Goal: Task Accomplishment & Management: Complete application form

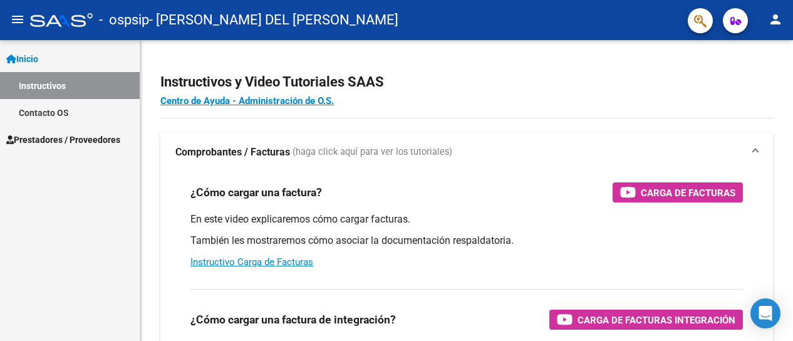
scroll to position [73, 0]
click at [62, 136] on span "Prestadores / Proveedores" at bounding box center [63, 140] width 114 height 14
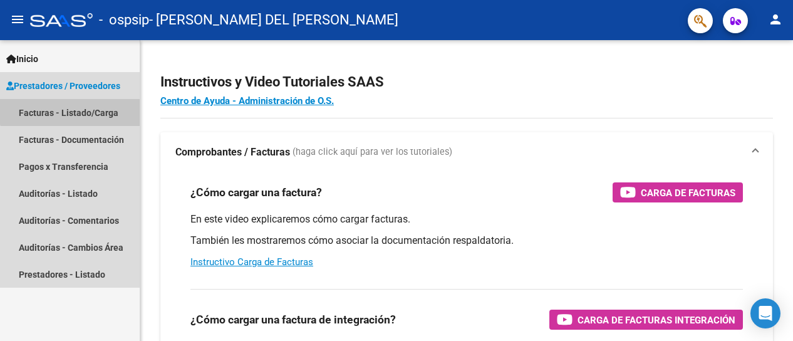
click at [91, 106] on link "Facturas - Listado/Carga" at bounding box center [70, 112] width 140 height 27
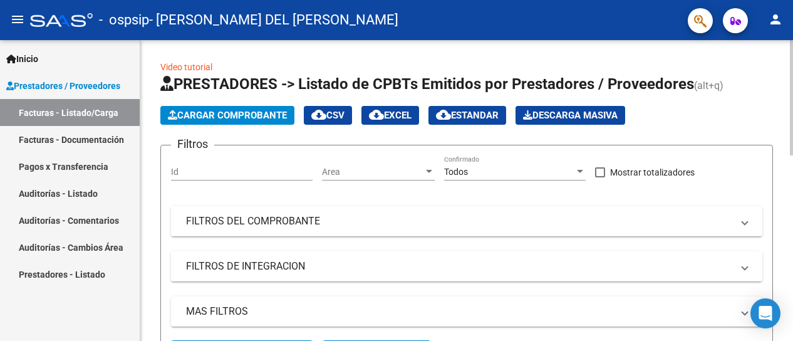
click at [199, 113] on span "Cargar Comprobante" at bounding box center [227, 115] width 119 height 11
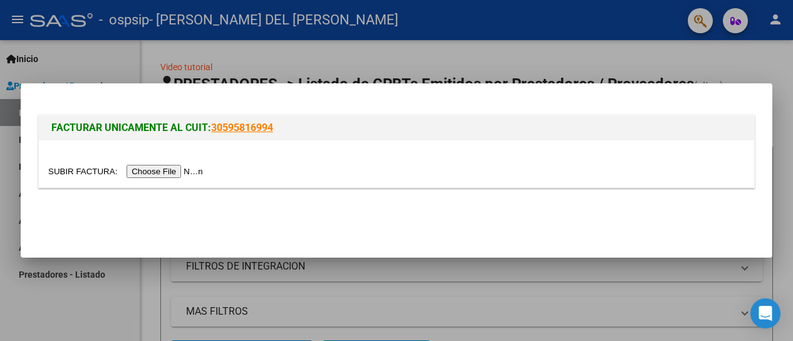
click at [165, 171] on input "file" at bounding box center [127, 171] width 158 height 13
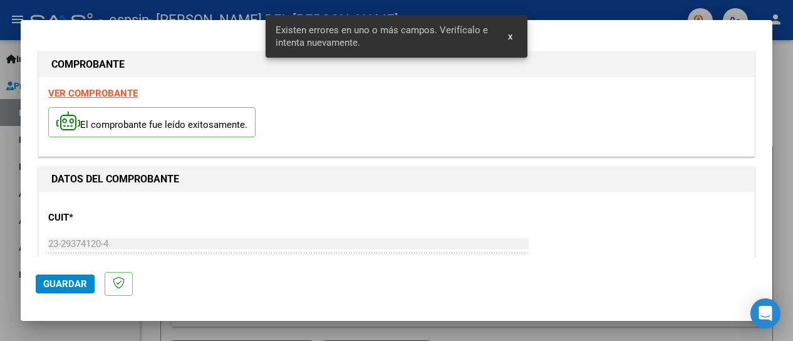
scroll to position [323, 0]
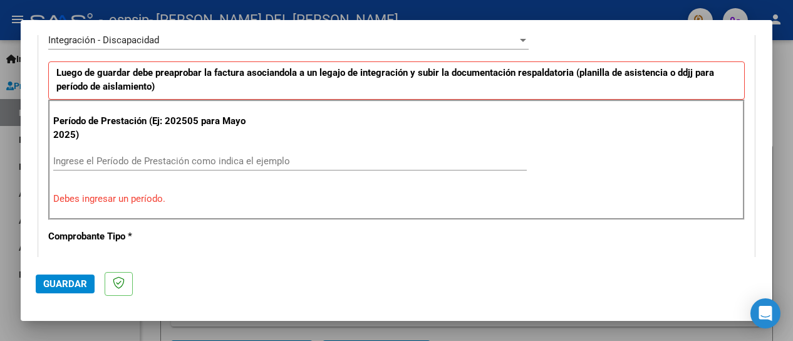
click at [67, 157] on input "Ingrese el Período de Prestación como indica el ejemplo" at bounding box center [289, 160] width 473 height 11
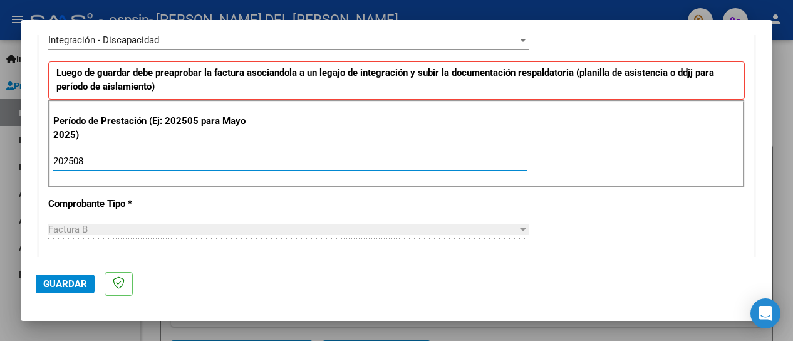
type input "202508"
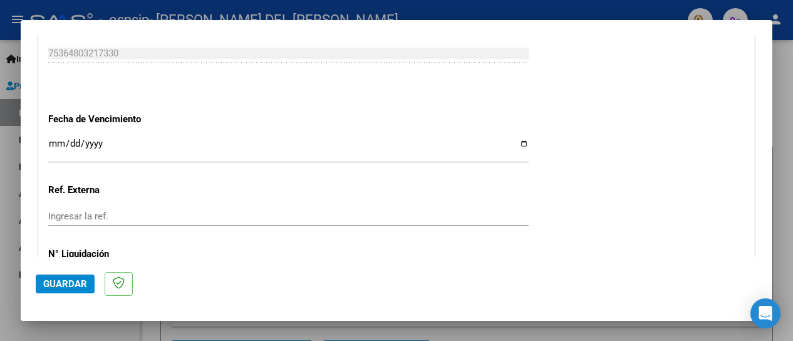
scroll to position [849, 0]
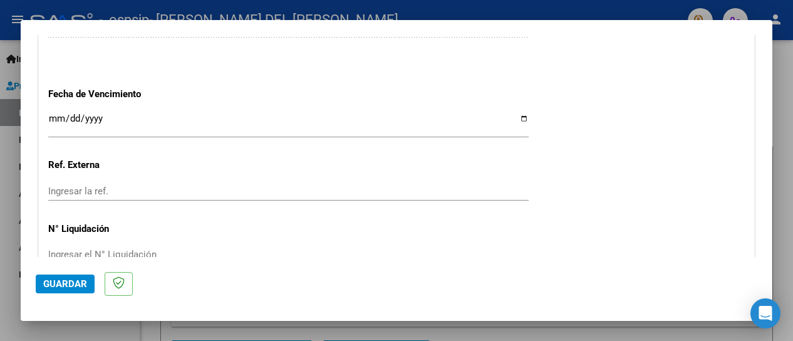
click at [55, 113] on input "Ingresar la fecha" at bounding box center [288, 123] width 480 height 20
click at [74, 115] on input "Ingresar la fecha" at bounding box center [288, 123] width 480 height 20
type input "0009-01-14"
click at [71, 113] on input "Ingresar la fecha" at bounding box center [288, 123] width 480 height 20
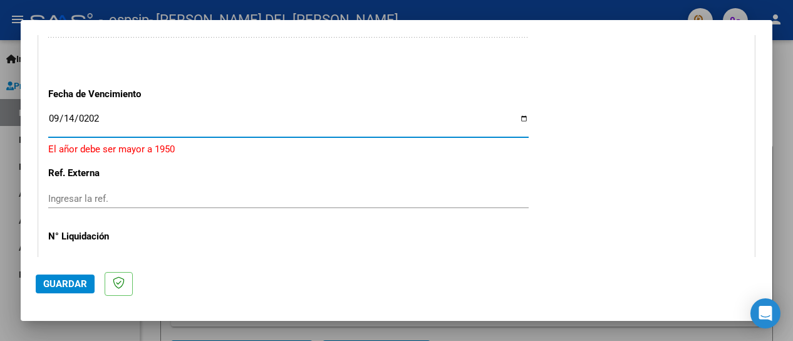
type input "[DATE]"
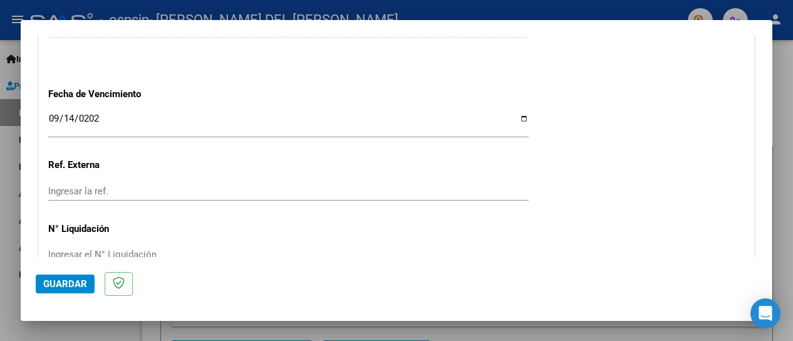
scroll to position [915, 0]
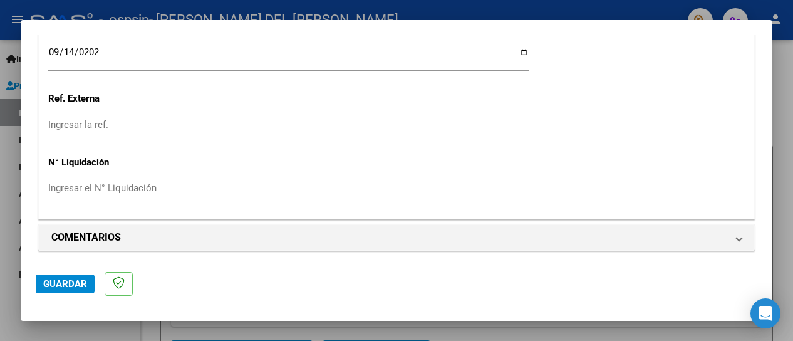
click at [61, 282] on span "Guardar" at bounding box center [65, 283] width 44 height 11
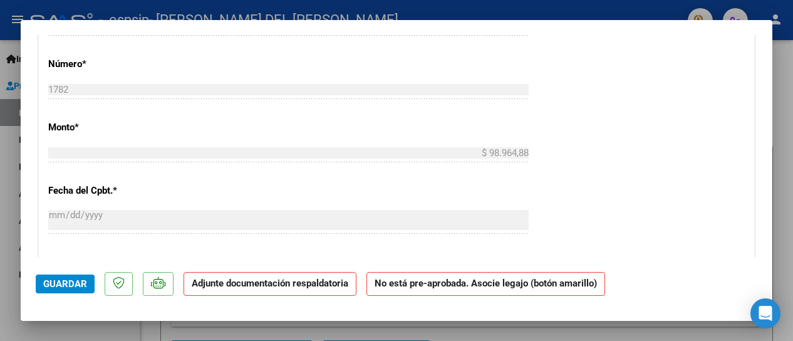
scroll to position [576, 0]
click at [311, 287] on strong "Adjunte documentación respaldatoria" at bounding box center [270, 282] width 157 height 11
click at [428, 291] on strong "No está pre-aprobada. Asocie legajo (botón amarillo)" at bounding box center [485, 284] width 239 height 24
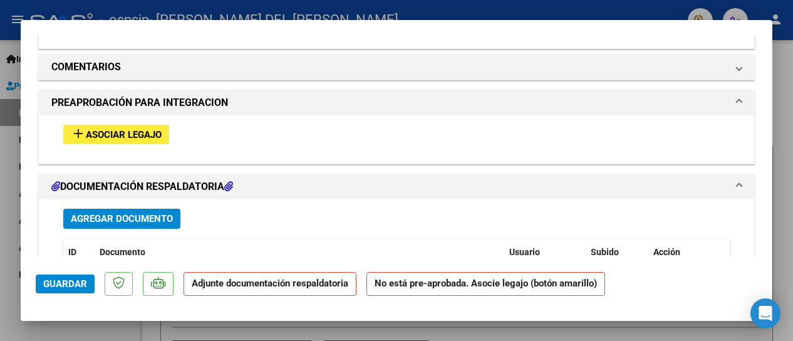
scroll to position [1085, 0]
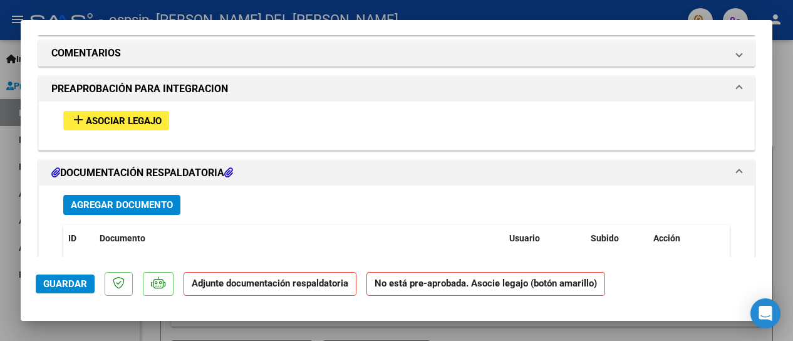
click at [103, 115] on span "Asociar Legajo" at bounding box center [124, 120] width 76 height 11
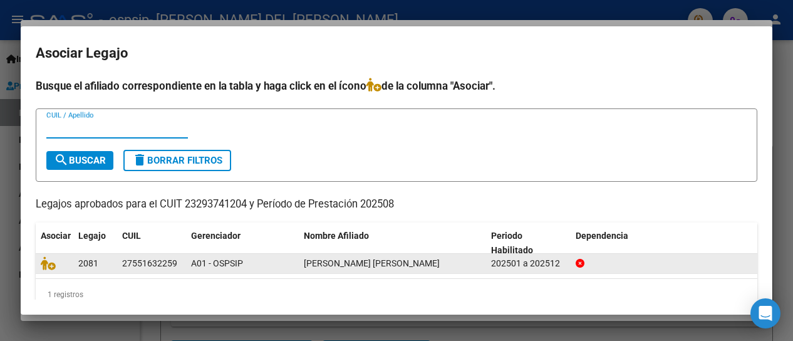
click at [70, 260] on datatable-body-cell at bounding box center [55, 263] width 38 height 19
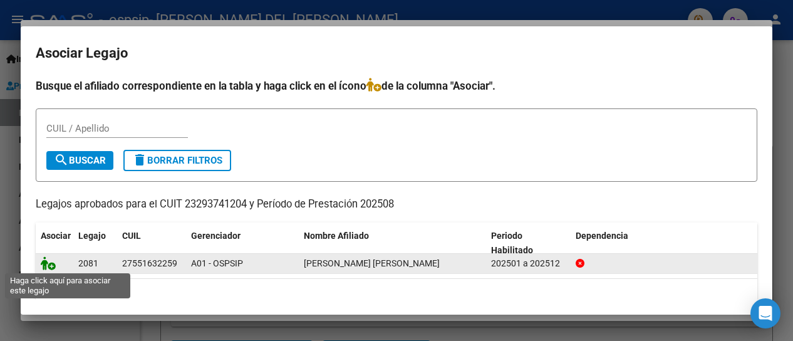
click at [46, 264] on icon at bounding box center [48, 263] width 15 height 14
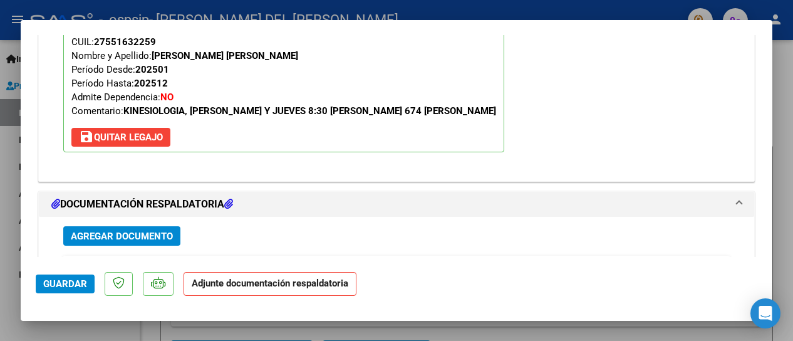
scroll to position [1260, 0]
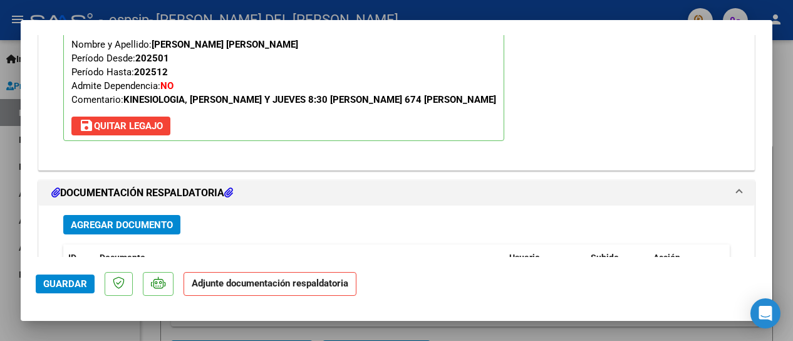
click at [85, 219] on span "Agregar Documento" at bounding box center [122, 224] width 102 height 11
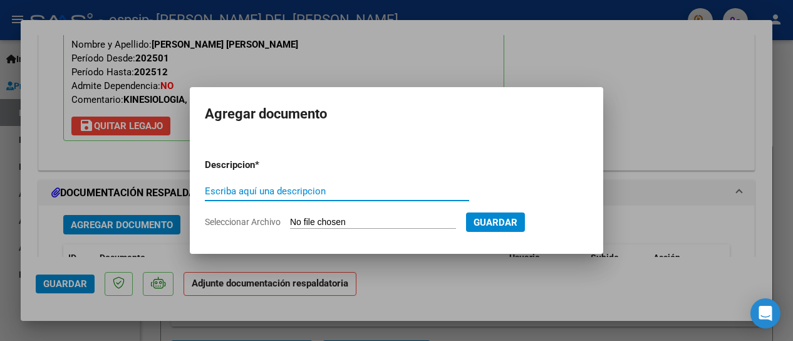
click at [222, 188] on input "Escriba aquí una descripcion" at bounding box center [337, 190] width 264 height 11
type input "Asistencia Agosto Vergara"
click at [270, 225] on span "Seleccionar Archivo" at bounding box center [243, 222] width 76 height 10
click at [290, 225] on input "Seleccionar Archivo" at bounding box center [373, 223] width 166 height 12
type textarea "Archivo"
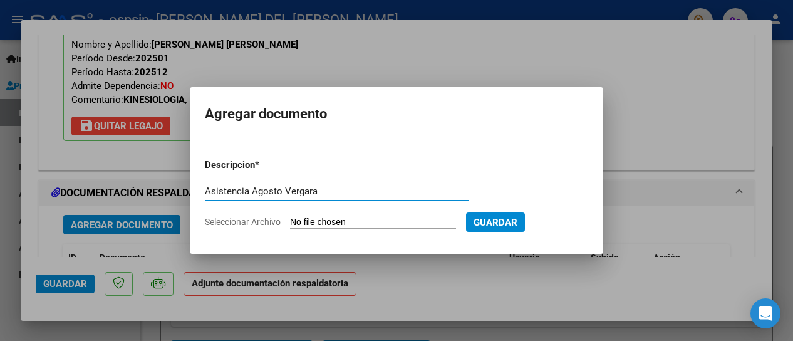
click at [270, 225] on span "Seleccionar Archivo" at bounding box center [243, 222] width 76 height 10
click at [290, 225] on input "Seleccionar Archivo" at bounding box center [373, 223] width 166 height 12
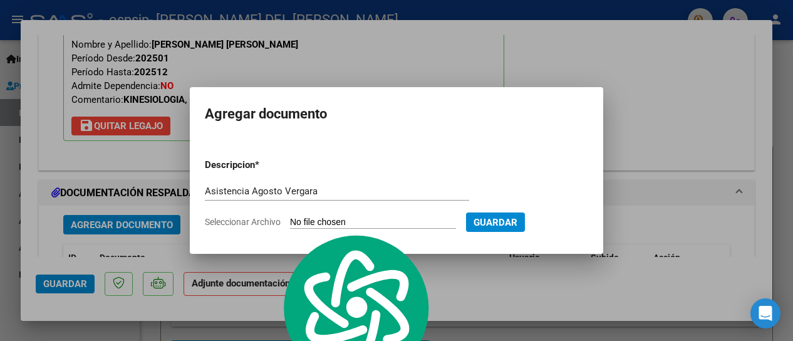
type input "C:\fakepath\Asist [PERSON_NAME].pdf"
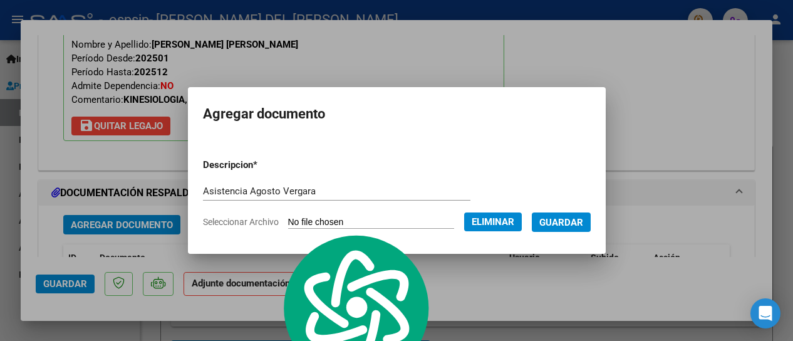
click at [573, 220] on span "Guardar" at bounding box center [561, 222] width 44 height 11
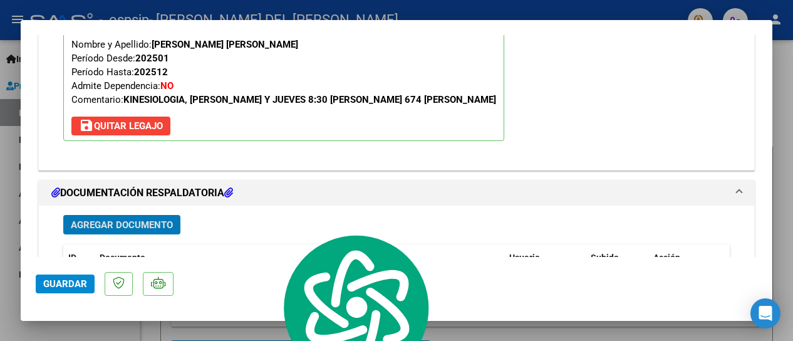
click at [145, 219] on span "Agregar Documento" at bounding box center [122, 224] width 102 height 11
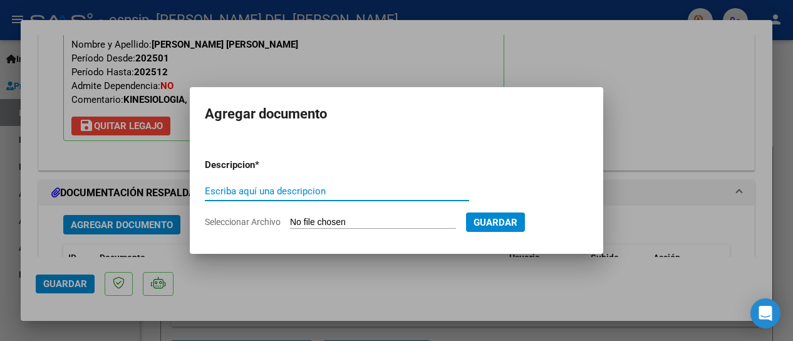
click at [235, 191] on input "Escriba aquí una descripcion" at bounding box center [337, 190] width 264 height 11
click at [225, 192] on input "Escriba aquí una descripcion" at bounding box center [337, 190] width 264 height 11
type input "cae Agosto vergara"
click at [272, 220] on span "Seleccionar Archivo" at bounding box center [243, 222] width 76 height 10
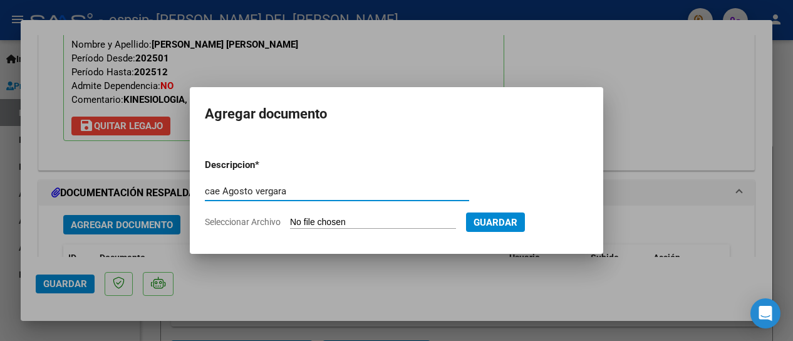
click at [290, 220] on input "Seleccionar Archivo" at bounding box center [373, 223] width 166 height 12
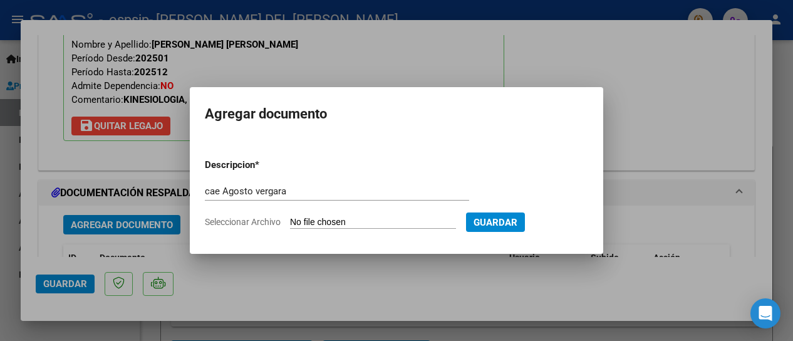
type input "C:\fakepath\Cae Agosto.pdf"
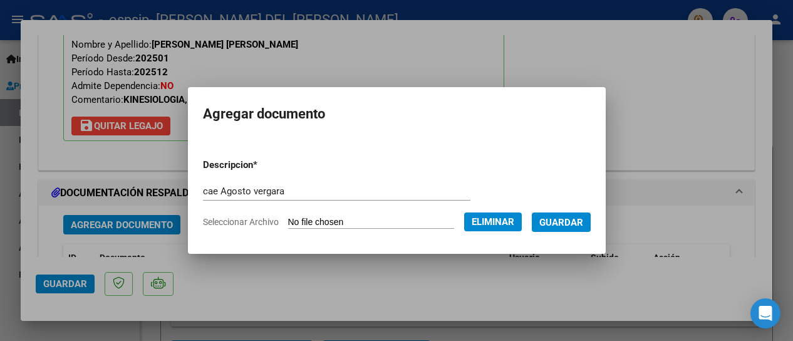
click at [572, 220] on span "Guardar" at bounding box center [561, 222] width 44 height 11
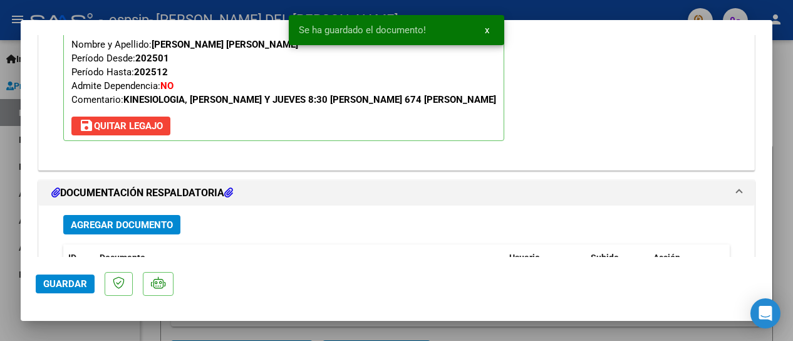
drag, startPoint x: 572, startPoint y: 220, endPoint x: 496, endPoint y: 183, distance: 84.0
click at [496, 183] on mat-expansion-panel "DOCUMENTACIÓN RESPALDATORIA Agregar Documento ID Documento Usuario Subido Acció…" at bounding box center [396, 321] width 716 height 282
click at [104, 219] on span "Agregar Documento" at bounding box center [122, 224] width 102 height 11
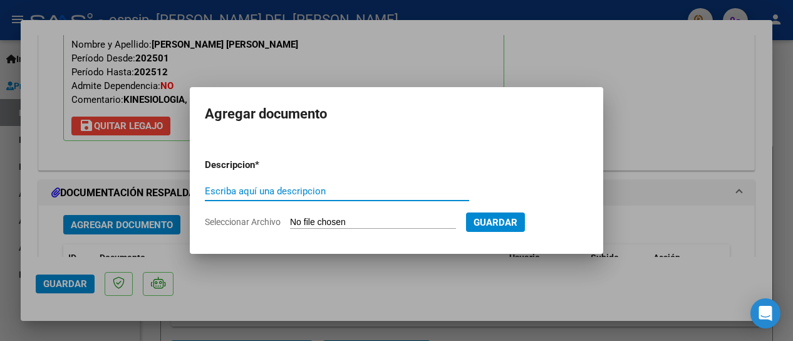
click at [219, 194] on input "Escriba aquí una descripcion" at bounding box center [337, 190] width 264 height 11
type input "autorizacion"
click at [269, 219] on span "Seleccionar Archivo" at bounding box center [243, 222] width 76 height 10
click at [290, 219] on input "Seleccionar Archivo" at bounding box center [373, 223] width 166 height 12
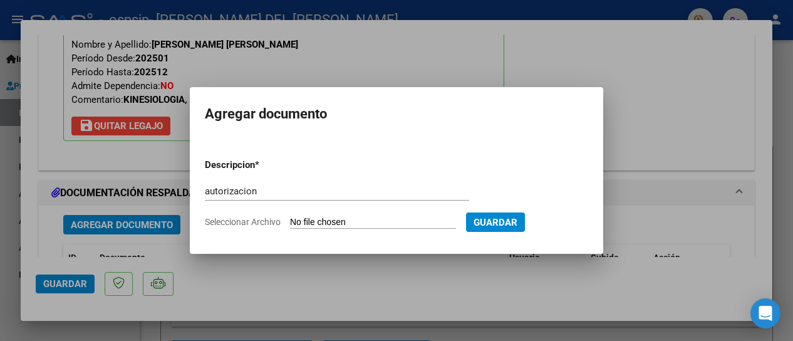
type input "C:\fakepath\Aut Vergara 2025.pdf"
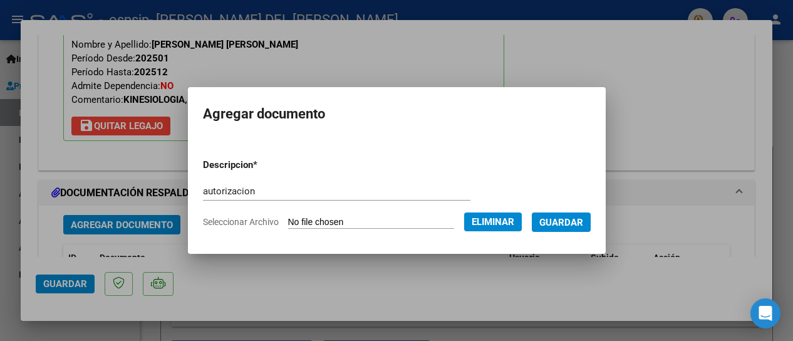
click at [567, 219] on span "Guardar" at bounding box center [561, 222] width 44 height 11
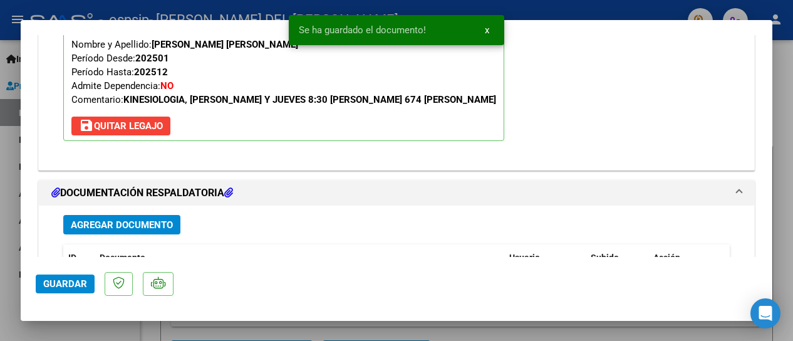
click at [98, 219] on span "Agregar Documento" at bounding box center [122, 224] width 102 height 11
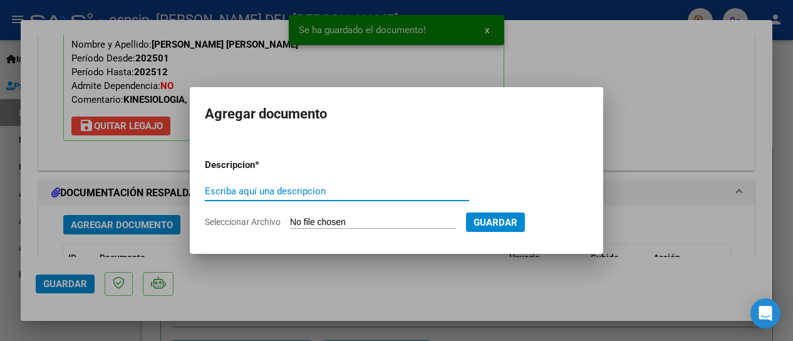
click at [219, 193] on input "Escriba aquí una descripcion" at bounding box center [337, 190] width 264 height 11
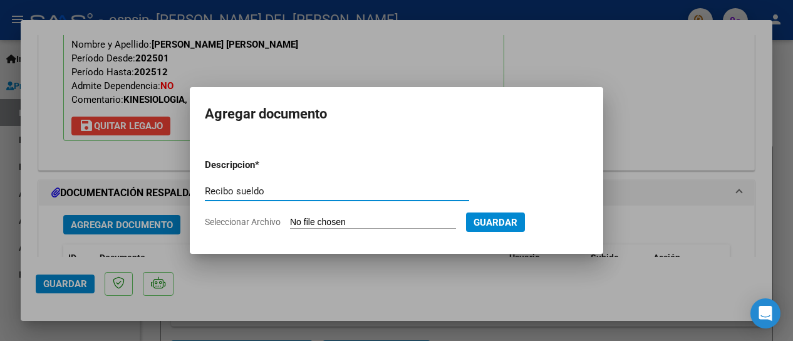
type input "Recibo sueldo"
click at [252, 219] on span "Seleccionar Archivo" at bounding box center [243, 222] width 76 height 10
click at [290, 219] on input "Seleccionar Archivo" at bounding box center [373, 223] width 166 height 12
click at [252, 219] on span "Seleccionar Archivo" at bounding box center [243, 222] width 76 height 10
click at [290, 219] on input "Seleccionar Archivo" at bounding box center [373, 223] width 166 height 12
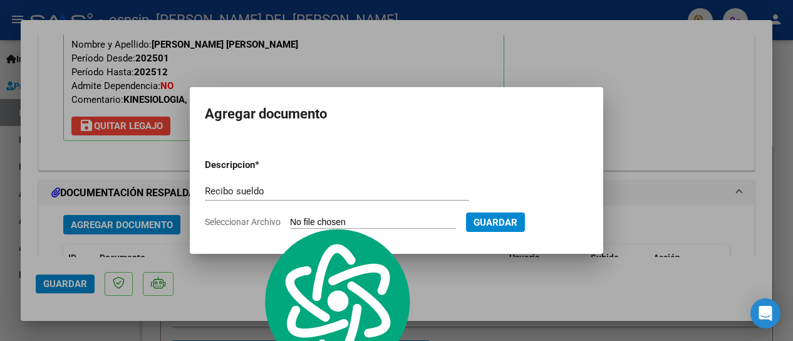
type input "C:\fakepath\Recibo sueldo.pdf"
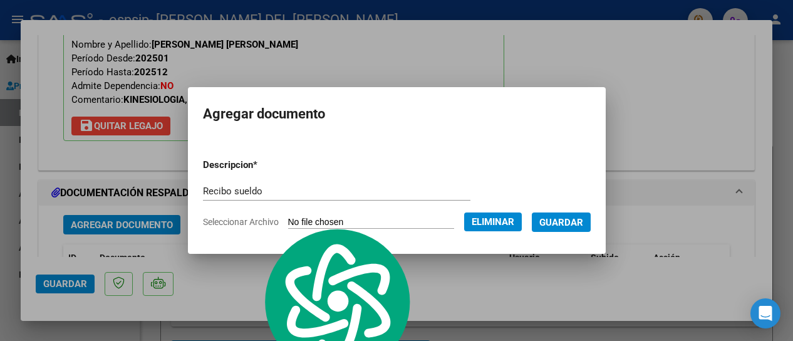
click at [557, 217] on span "Guardar" at bounding box center [561, 222] width 44 height 11
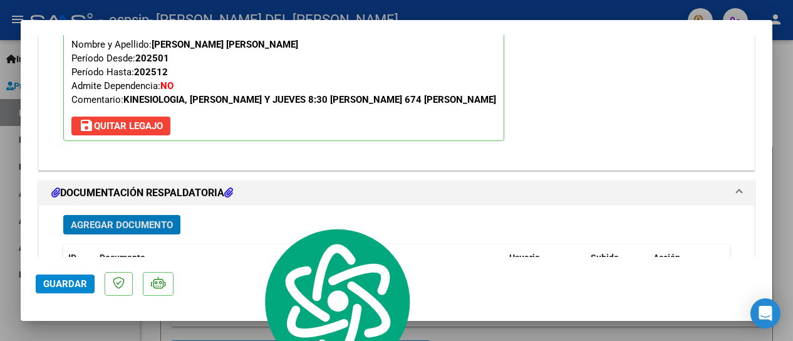
click at [128, 219] on span "Agregar Documento" at bounding box center [122, 224] width 102 height 11
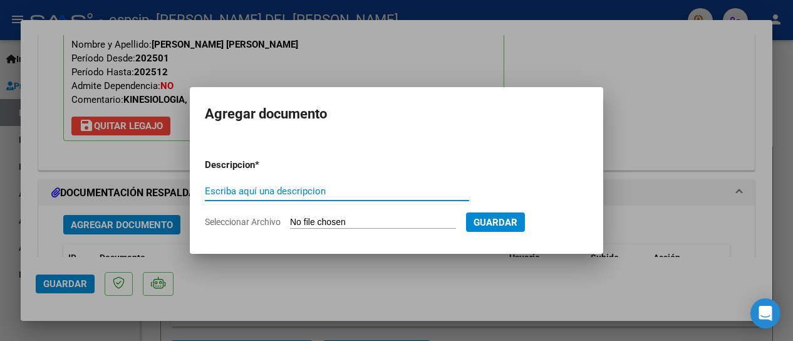
click at [649, 125] on div at bounding box center [396, 170] width 793 height 341
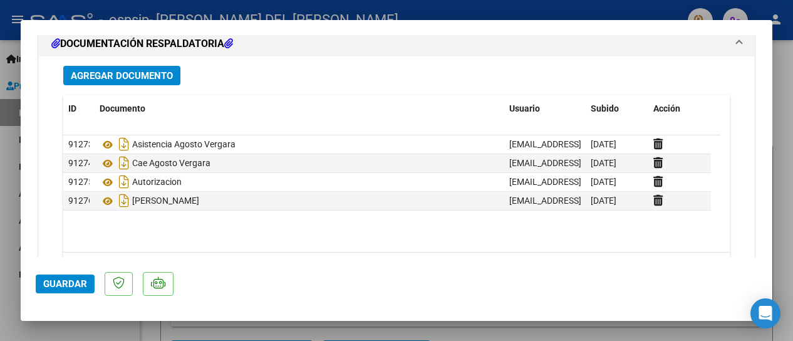
scroll to position [1411, 0]
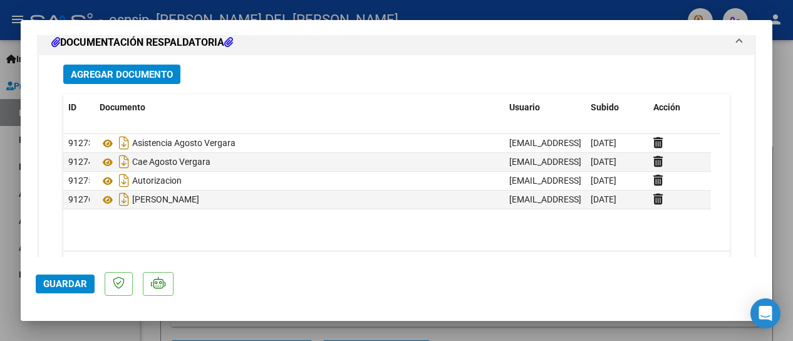
click at [61, 283] on span "Guardar" at bounding box center [65, 283] width 44 height 11
click at [3, 152] on div at bounding box center [396, 170] width 793 height 341
